Goal: Task Accomplishment & Management: Use online tool/utility

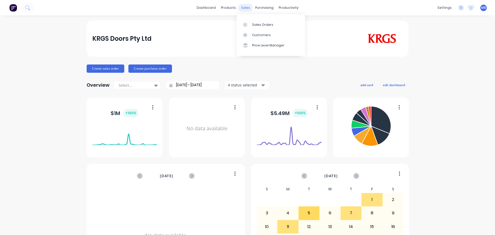
click at [245, 9] on div "sales" at bounding box center [245, 8] width 14 height 8
click at [251, 26] on link "Sales Orders" at bounding box center [271, 24] width 68 height 10
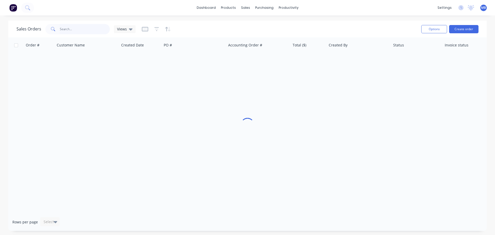
click at [78, 29] on input "text" at bounding box center [85, 29] width 50 height 10
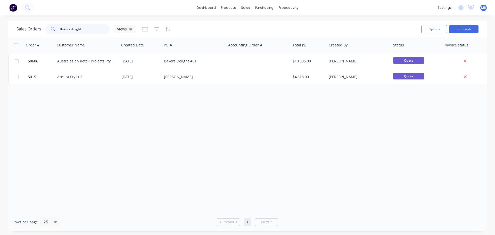
drag, startPoint x: 87, startPoint y: 29, endPoint x: 22, endPoint y: 27, distance: 64.2
click at [22, 27] on div "Sales Orders Bakers delight Views" at bounding box center [75, 29] width 119 height 10
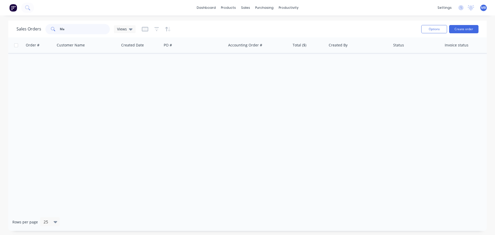
type input "M"
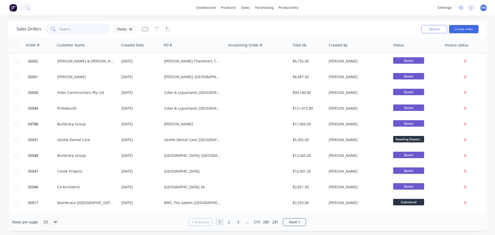
drag, startPoint x: 72, startPoint y: 31, endPoint x: 20, endPoint y: 23, distance: 53.2
click at [20, 23] on div "Sales Orders Views" at bounding box center [216, 29] width 400 height 13
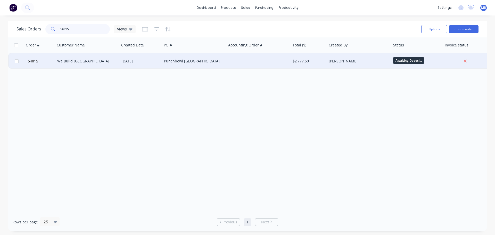
type input "54815"
click at [368, 60] on div "[PERSON_NAME]" at bounding box center [357, 60] width 57 height 5
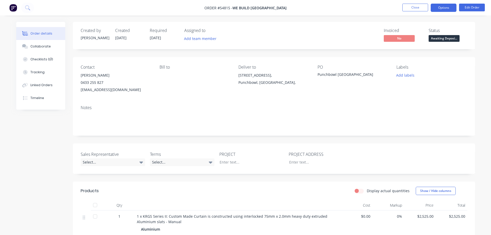
click at [439, 9] on button "Options" at bounding box center [444, 8] width 26 height 8
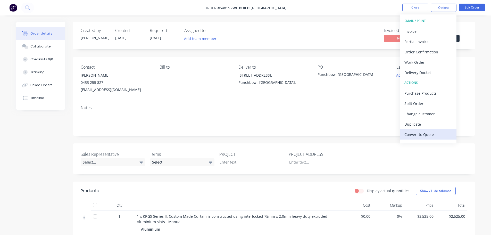
click at [422, 134] on div "Convert to Quote" at bounding box center [427, 134] width 47 height 7
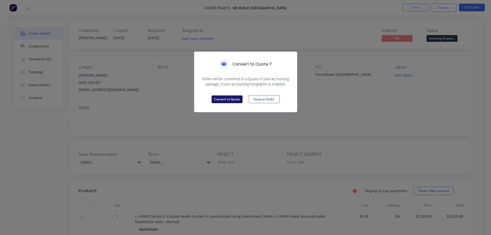
click at [225, 101] on button "Convert to Quote" at bounding box center [227, 99] width 31 height 8
